Goal: Find specific page/section: Find specific page/section

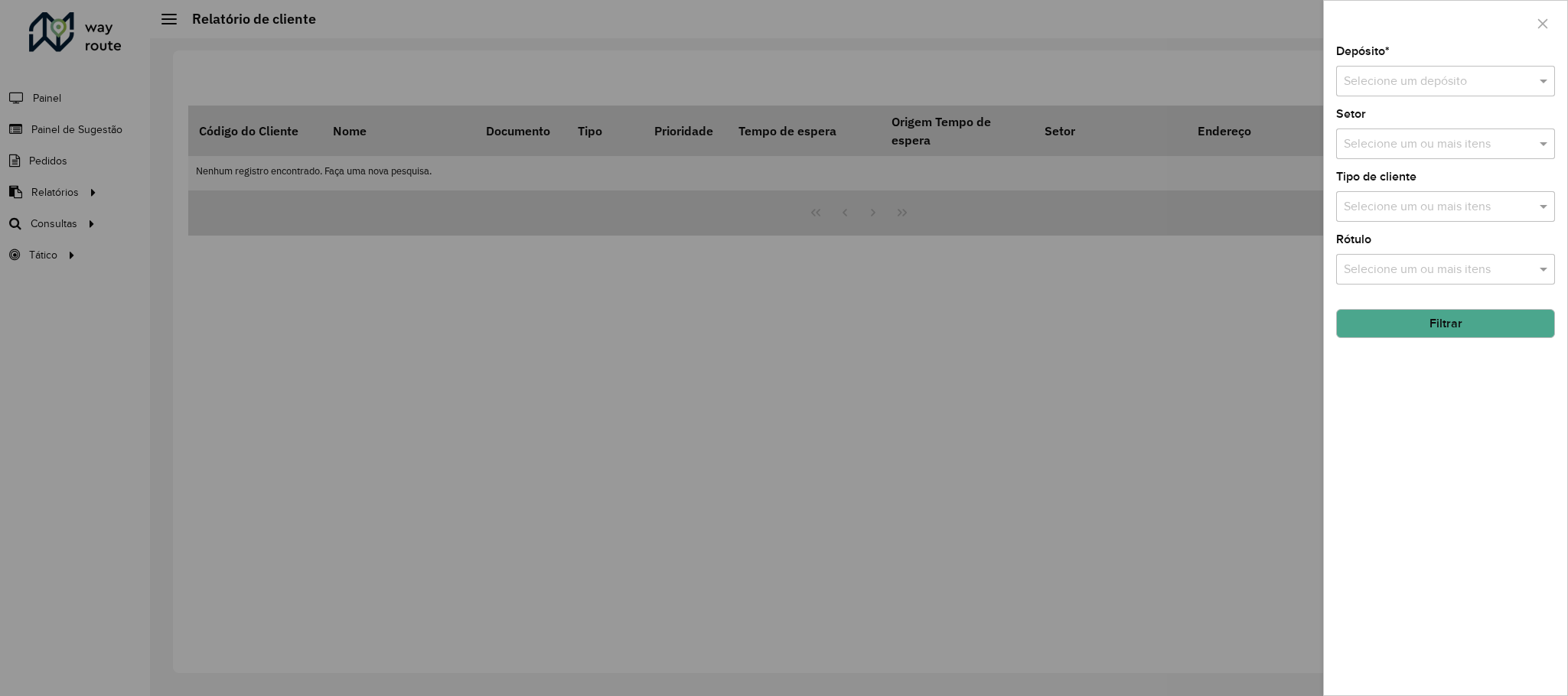
click at [560, 122] on div at bounding box center [784, 348] width 1568 height 696
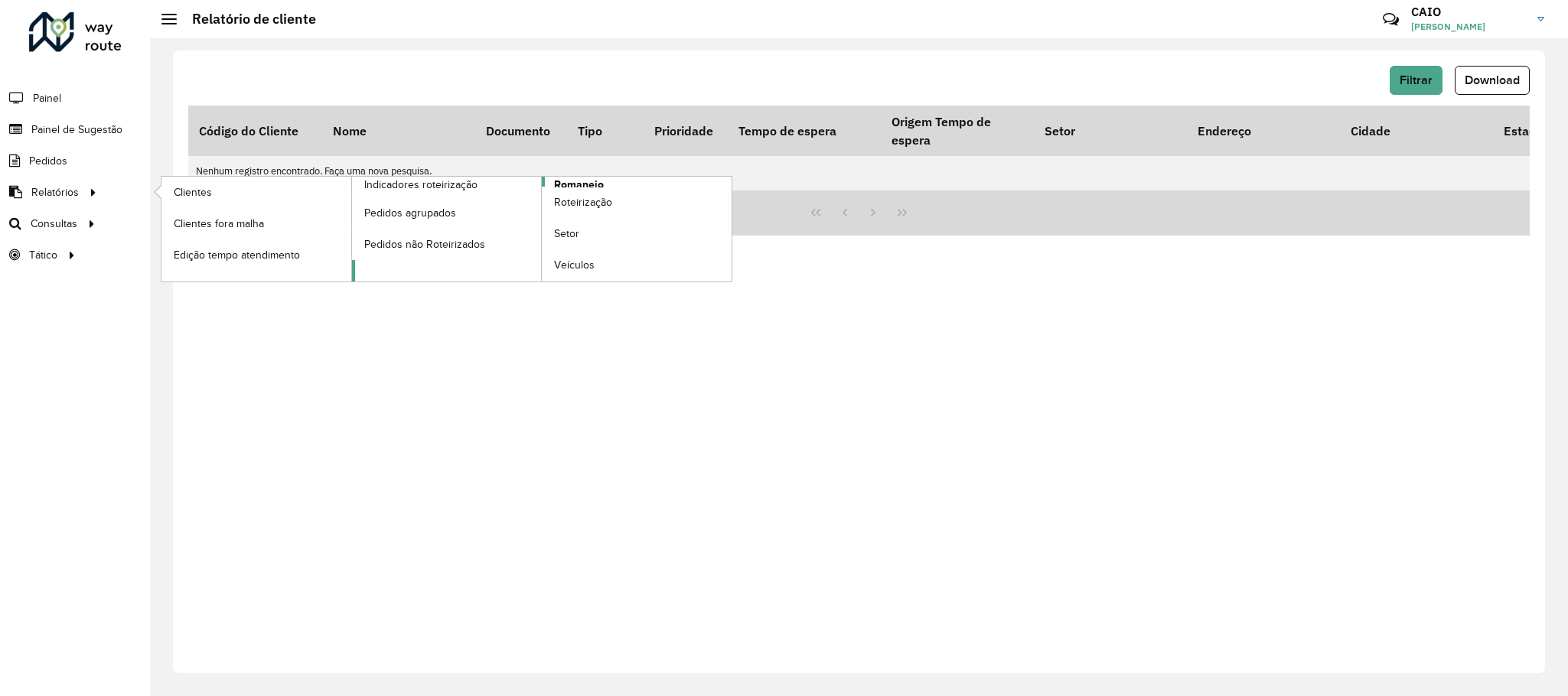
click at [574, 183] on span "Romaneio" at bounding box center [578, 184] width 49 height 16
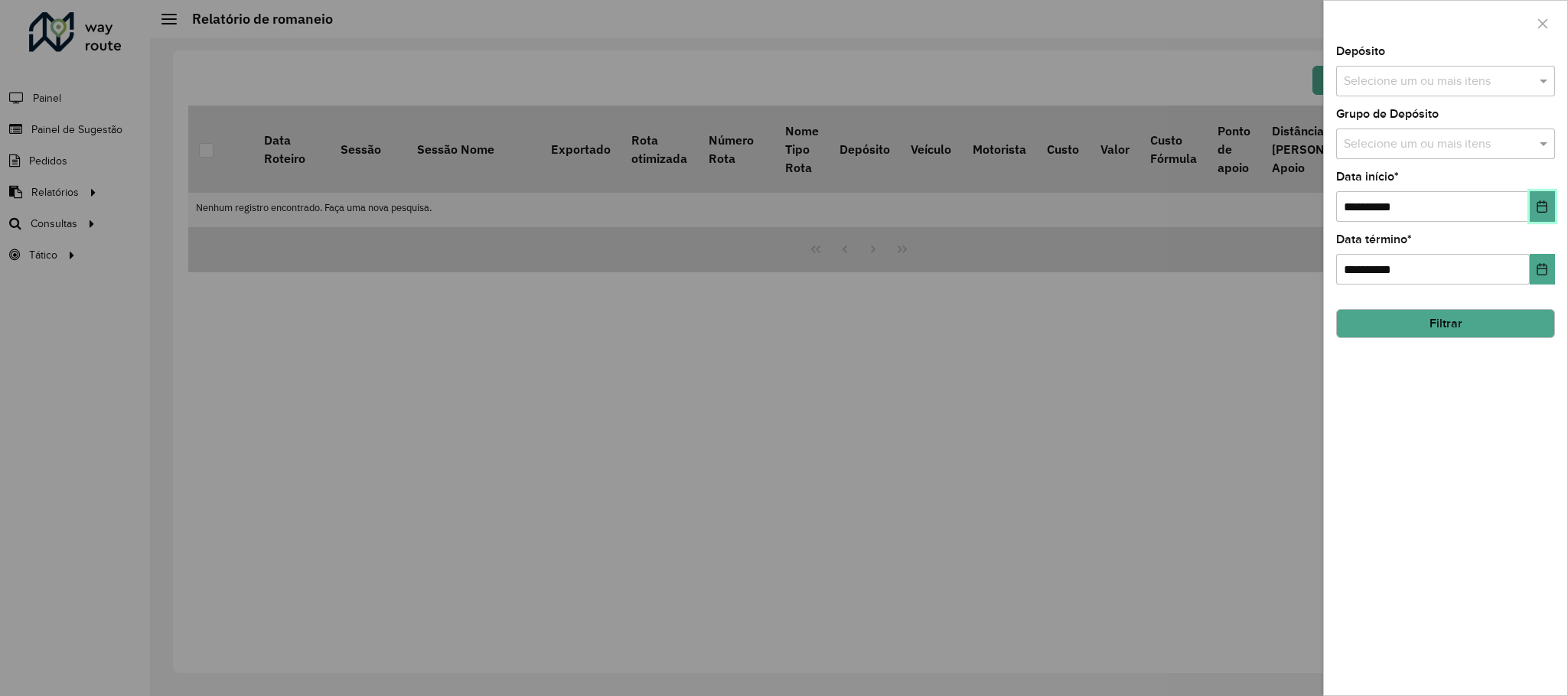
click at [1543, 218] on button "Choose Date" at bounding box center [1541, 206] width 26 height 30
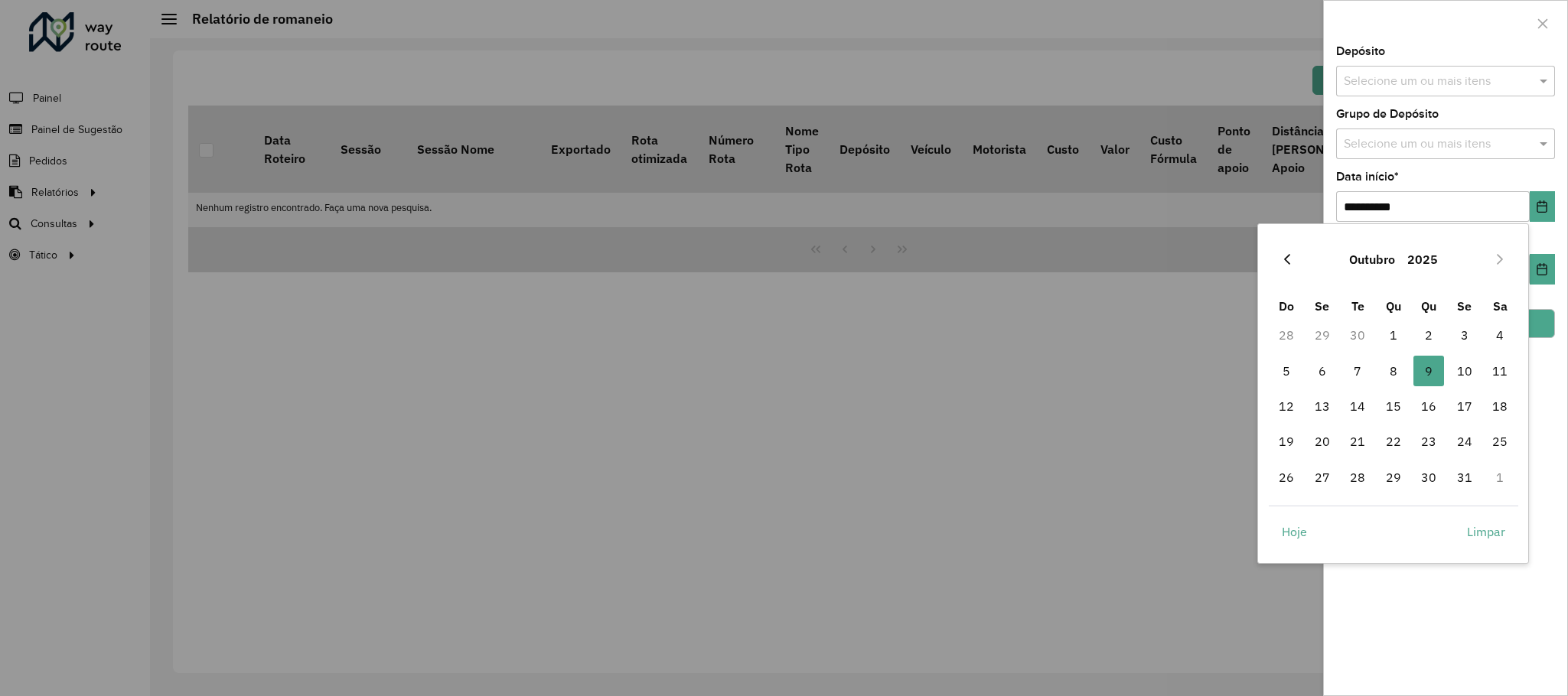
click at [1281, 260] on icon "Previous Month" at bounding box center [1287, 259] width 12 height 12
click at [1320, 336] on span "1" at bounding box center [1322, 335] width 30 height 30
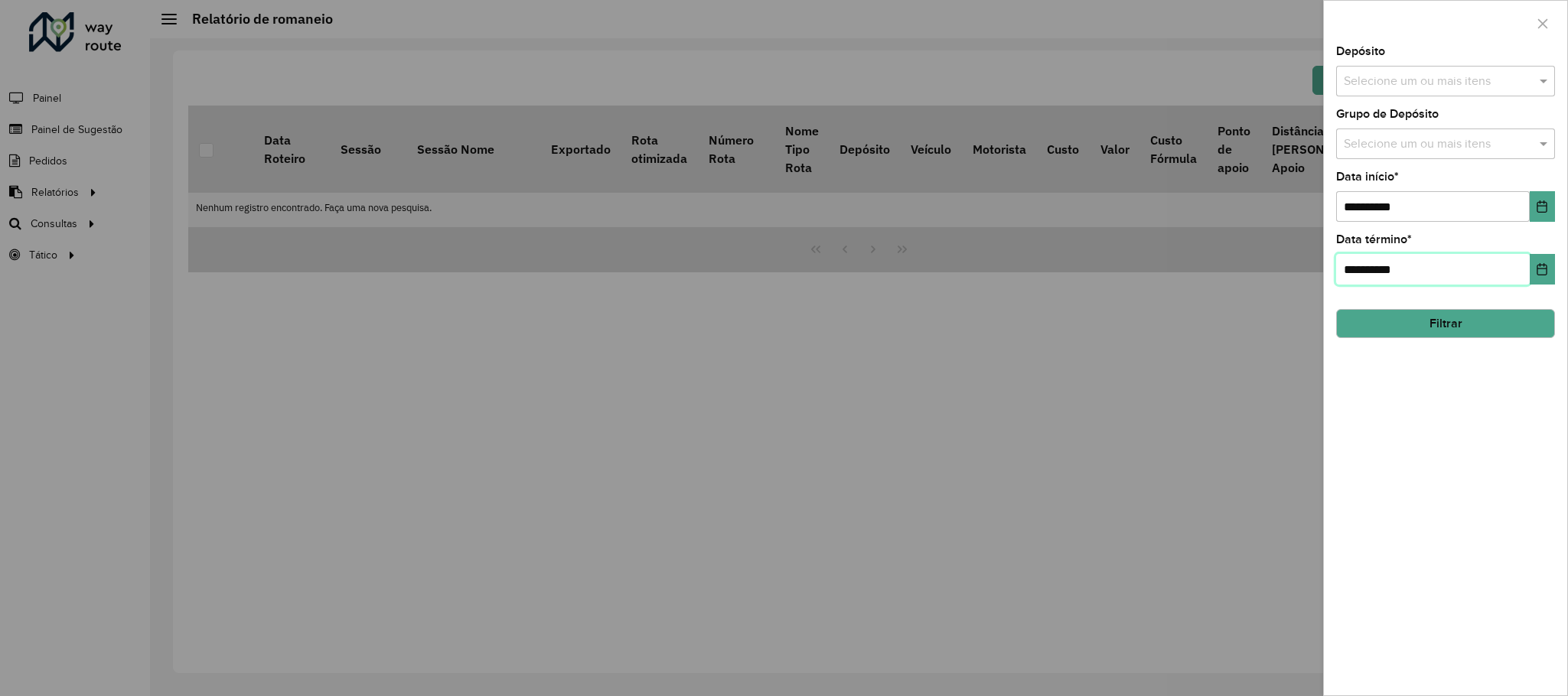
click at [1526, 257] on input "**********" at bounding box center [1433, 269] width 194 height 30
click at [1540, 264] on button "Choose Date" at bounding box center [1541, 269] width 26 height 30
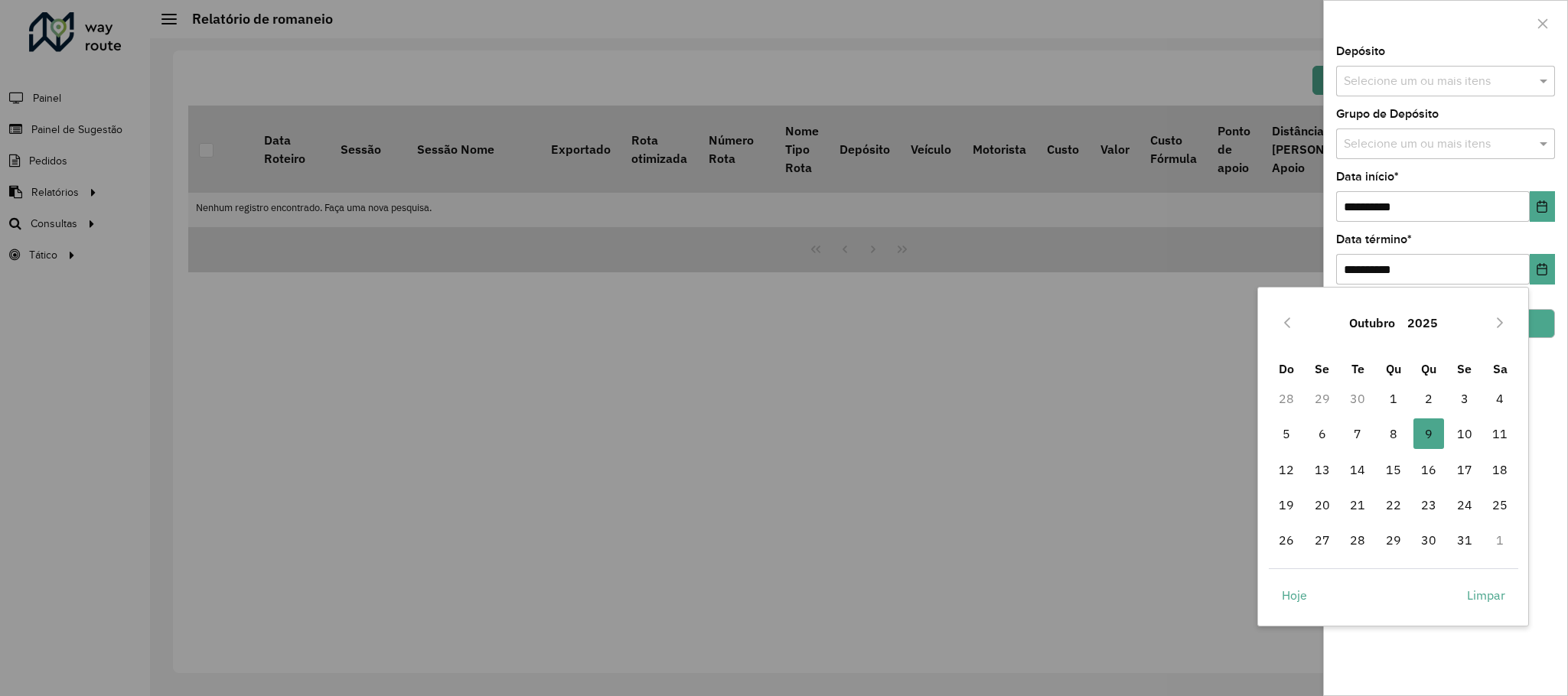
click at [1273, 312] on div "Outubro 2025" at bounding box center [1393, 323] width 250 height 49
click at [1279, 314] on button "Previous Month" at bounding box center [1287, 323] width 25 height 25
